Goal: Information Seeking & Learning: Learn about a topic

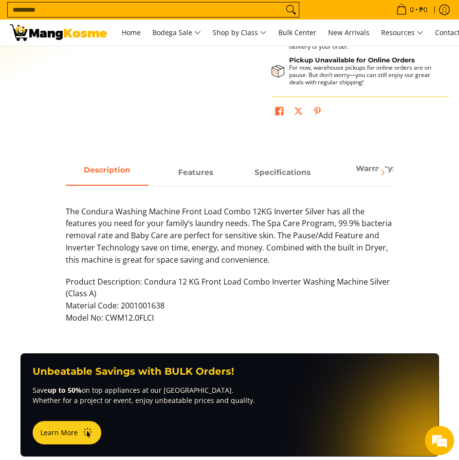
scroll to position [341, 0]
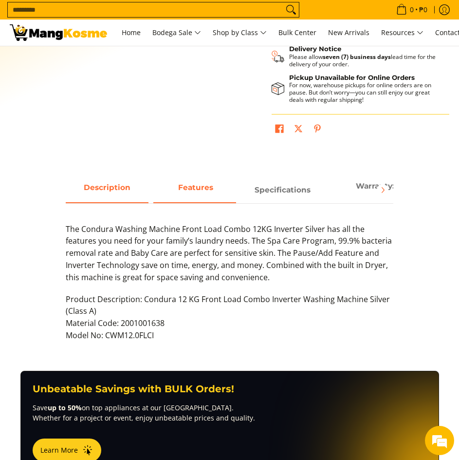
click at [200, 198] on span "Features" at bounding box center [194, 189] width 83 height 17
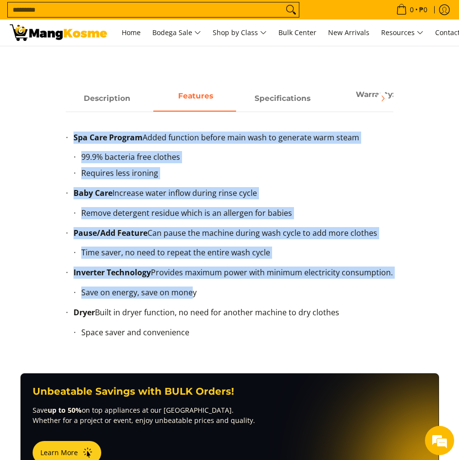
scroll to position [438, 0]
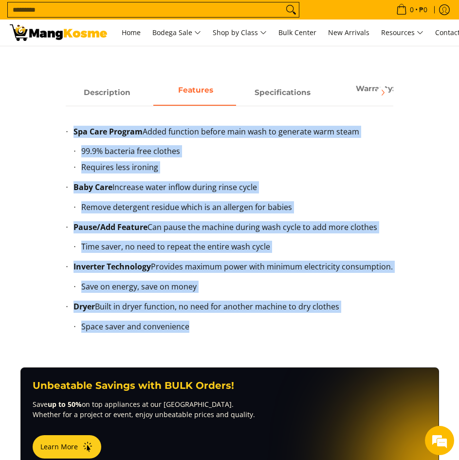
drag, startPoint x: 66, startPoint y: 225, endPoint x: 152, endPoint y: 310, distance: 120.8
click at [235, 324] on ul "Spa Care Program Added function before main wash to generate warm steam 99.9% b…" at bounding box center [229, 237] width 327 height 222
copy ul "Spa Care Program Added function before main wash to generate warm steam 99.9% b…"
click at [285, 92] on span "Specifications" at bounding box center [282, 92] width 83 height 17
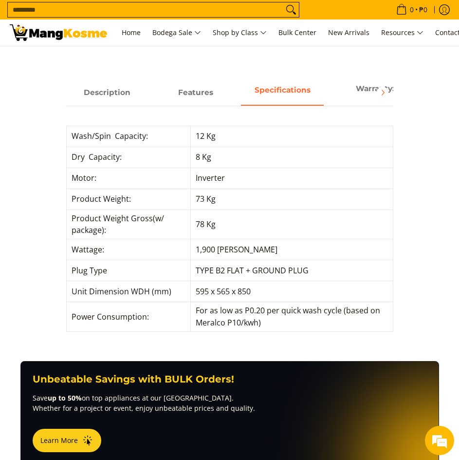
drag, startPoint x: 69, startPoint y: 140, endPoint x: 308, endPoint y: 315, distance: 296.0
click at [340, 338] on div "Wash/Spin Capacity: 12 Kg Dry Capacity: 8 Kg Motor: Inverter Product Weight: 73…" at bounding box center [229, 234] width 327 height 216
copy table
